Goal: Find specific page/section: Find specific page/section

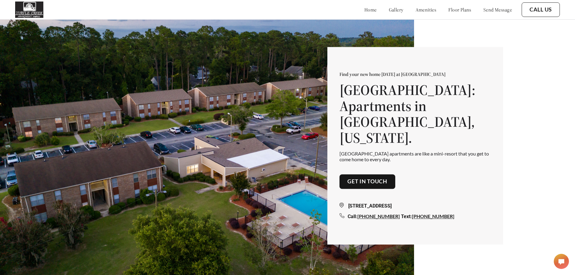
click at [455, 10] on link "floor plans" at bounding box center [459, 10] width 23 height 6
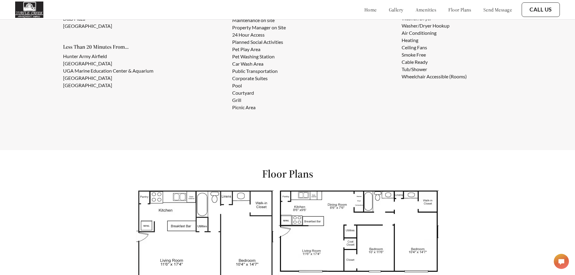
scroll to position [563, 0]
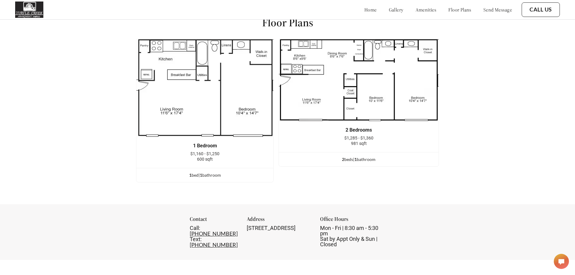
scroll to position [806, 0]
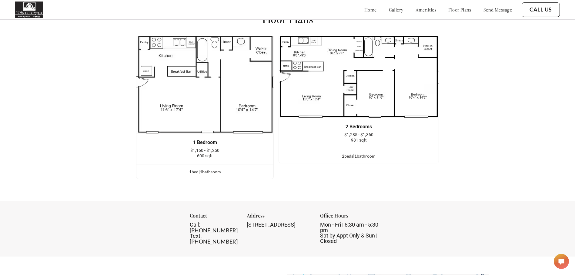
click at [391, 14] on div "home gallery amenities floor plans send message" at bounding box center [432, 10] width 160 height 16
click at [389, 8] on link "gallery" at bounding box center [396, 10] width 15 height 6
